Goal: Task Accomplishment & Management: Use online tool/utility

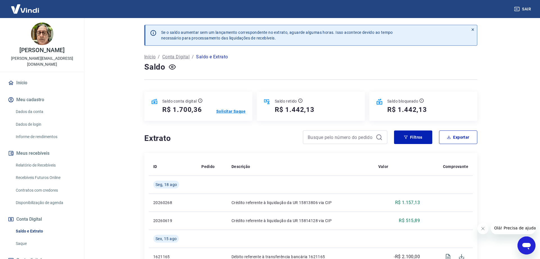
click at [229, 112] on p "Solicitar Saque" at bounding box center [230, 111] width 29 height 6
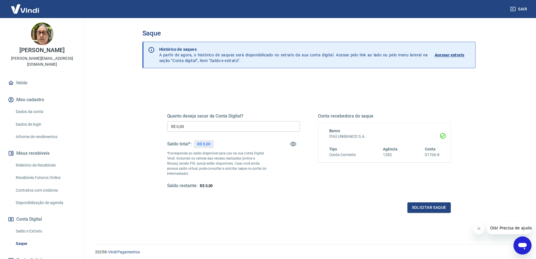
click at [221, 122] on input "R$ 0,00" at bounding box center [233, 126] width 133 height 10
type input "R$ 1.700,00"
click at [423, 207] on button "Solicitar saque" at bounding box center [428, 207] width 43 height 10
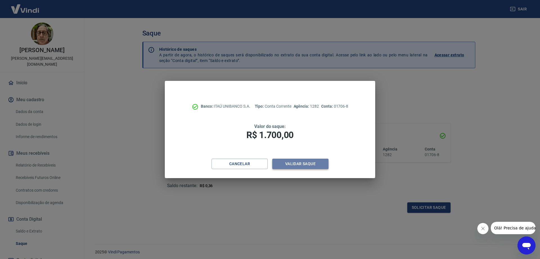
click at [306, 163] on button "Validar saque" at bounding box center [300, 163] width 56 height 10
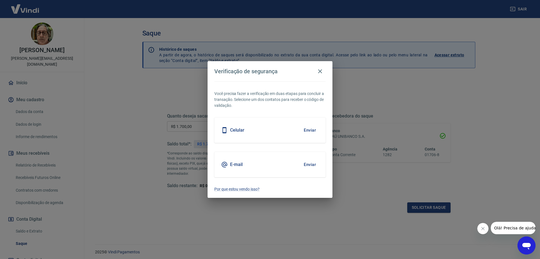
click at [308, 129] on button "Enviar" at bounding box center [310, 130] width 18 height 12
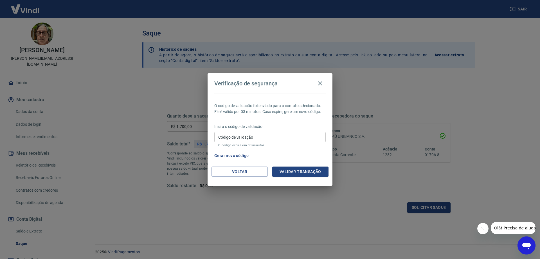
click at [251, 140] on input "Código de validação" at bounding box center [269, 137] width 111 height 10
type input "468059"
click at [295, 174] on button "Validar transação" at bounding box center [300, 171] width 56 height 10
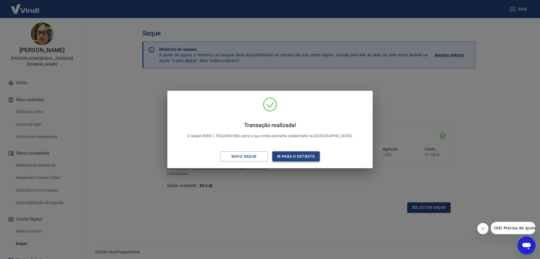
click at [292, 157] on button "Ir para o extrato" at bounding box center [296, 156] width 48 height 10
